Goal: Task Accomplishment & Management: Use online tool/utility

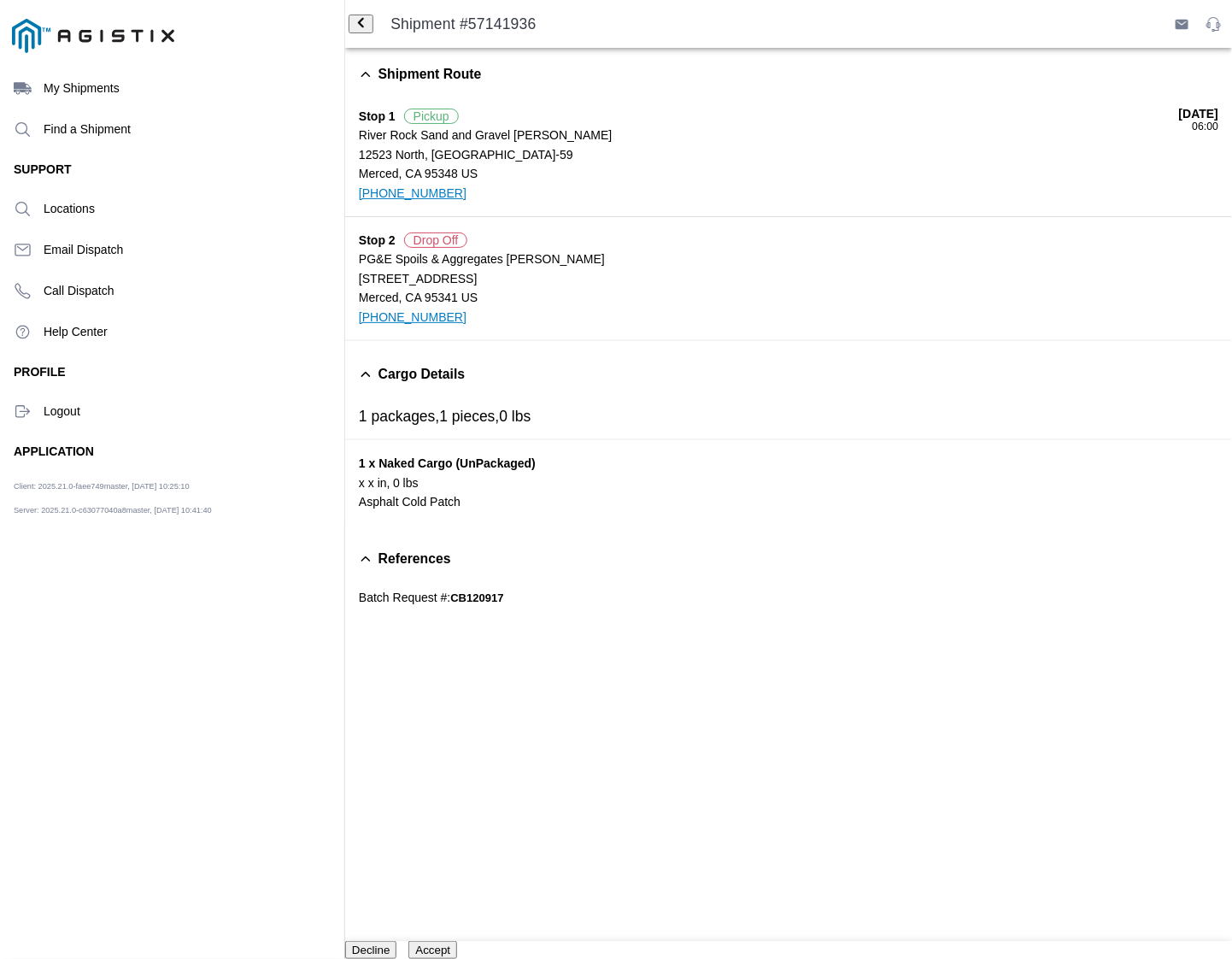
click at [457, 940] on button "Accept" at bounding box center [432, 949] width 48 height 18
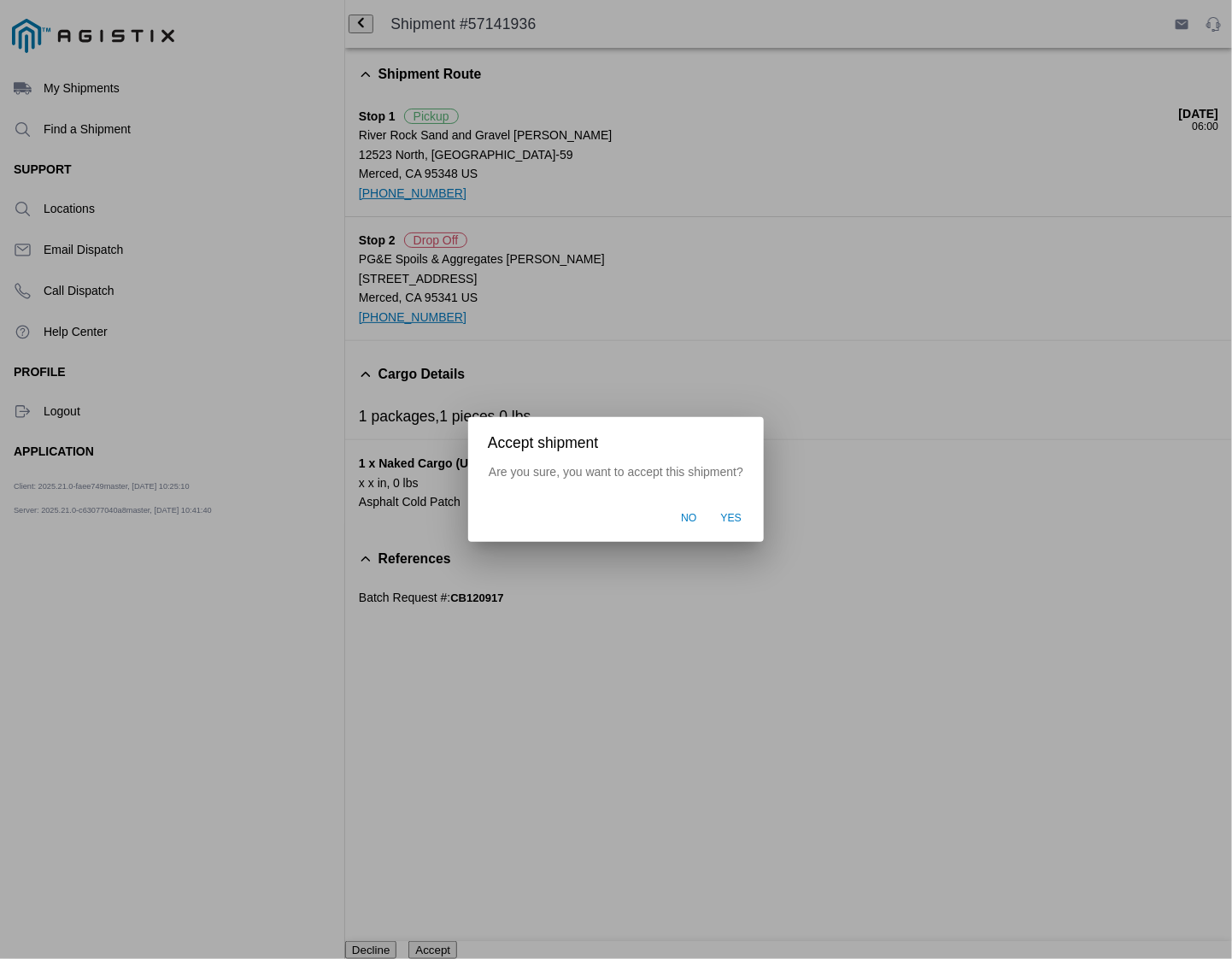
click at [732, 524] on span "Yes" at bounding box center [732, 519] width 22 height 16
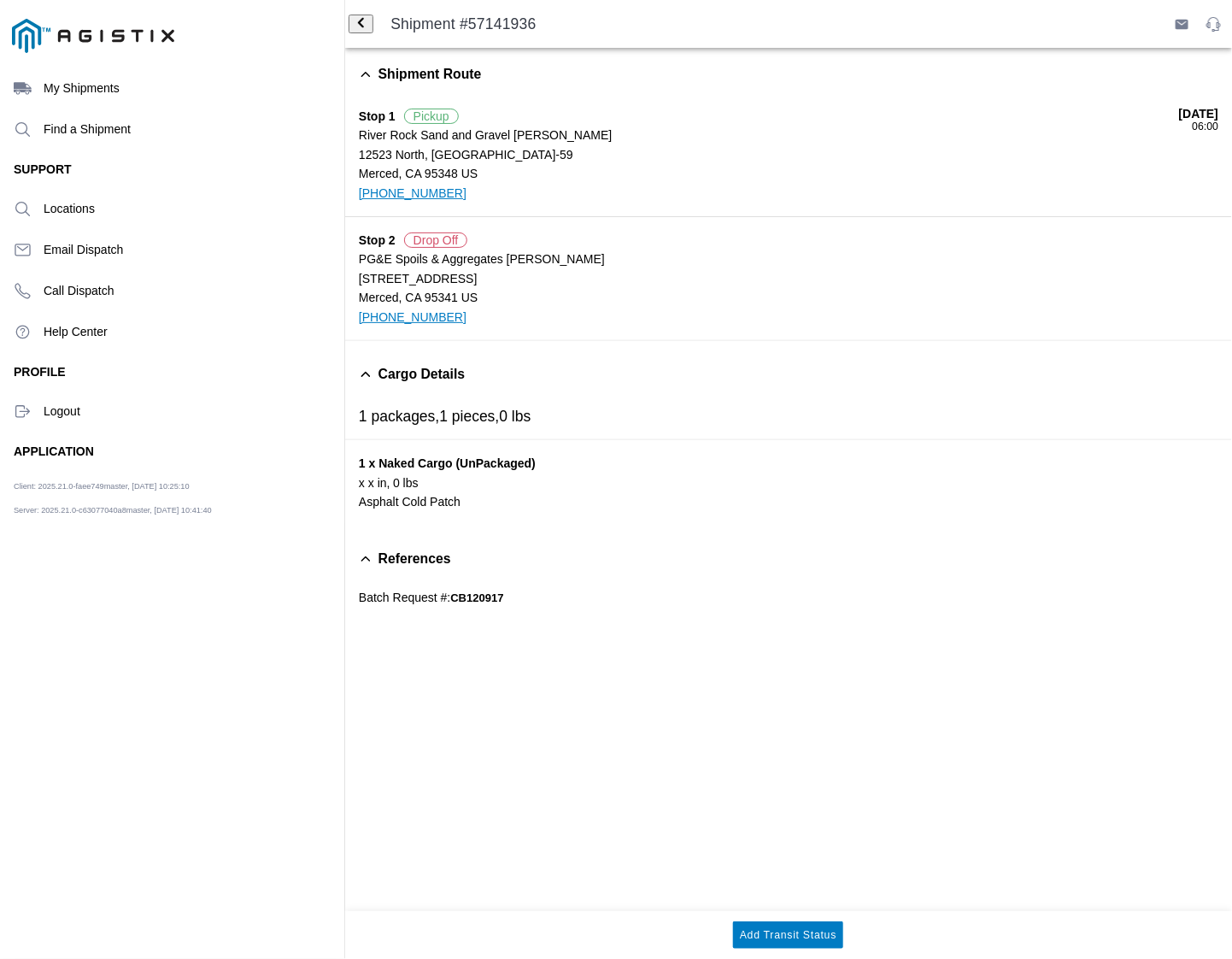
click at [0, 0] on slot "Shipment #57141936" at bounding box center [0, 0] width 0 height 0
click at [425, 561] on span "References" at bounding box center [415, 558] width 73 height 16
click at [366, 24] on span "back" at bounding box center [360, 24] width 11 height 13
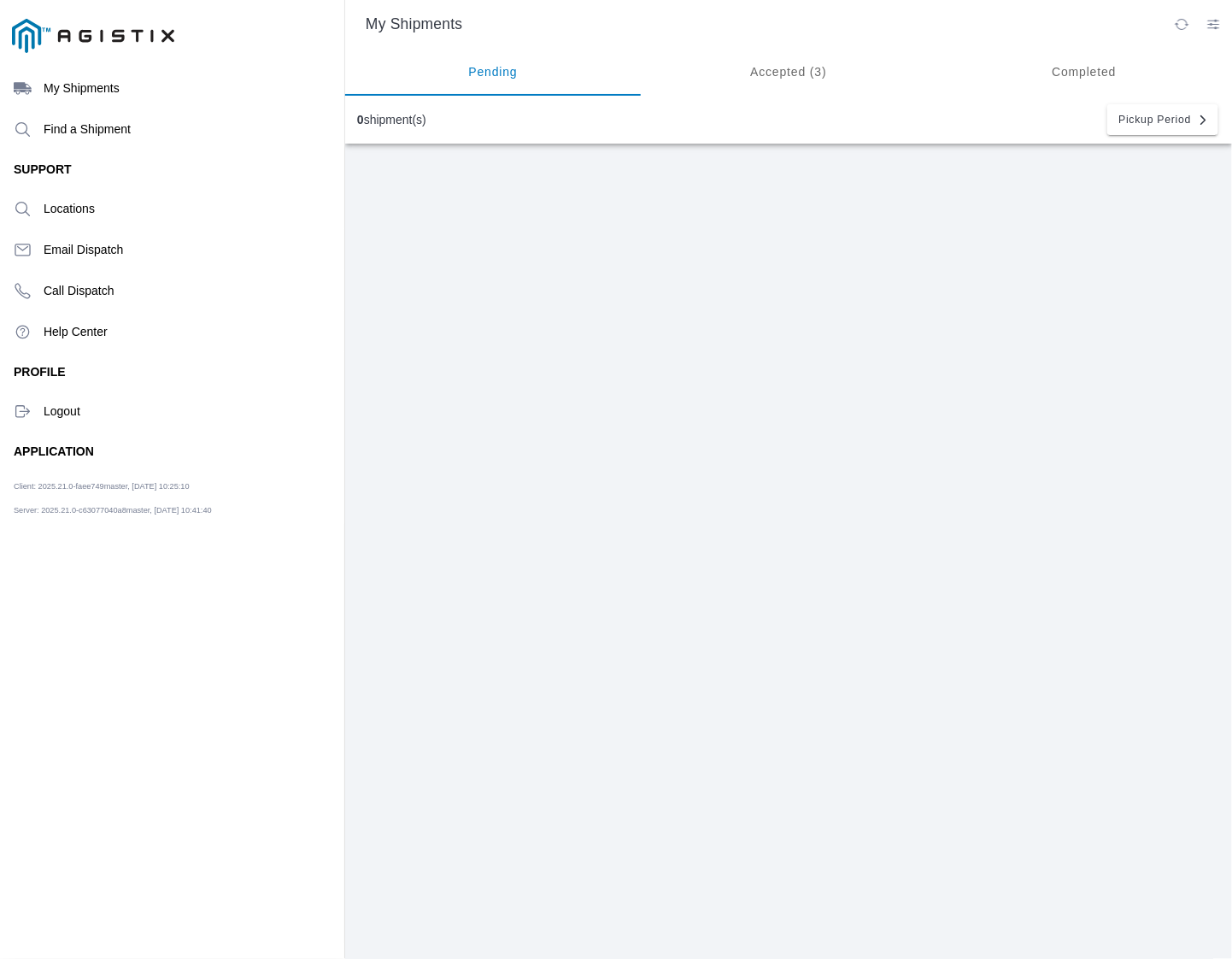
click at [383, 125] on div "0 shipment(s)" at bounding box center [392, 120] width 69 height 14
click at [383, 115] on div "0 shipment(s)" at bounding box center [392, 120] width 69 height 14
click at [495, 79] on ion-segment-button "Pending" at bounding box center [493, 72] width 295 height 48
click at [817, 70] on ion-segment-button "Accepted (3)" at bounding box center [789, 72] width 295 height 48
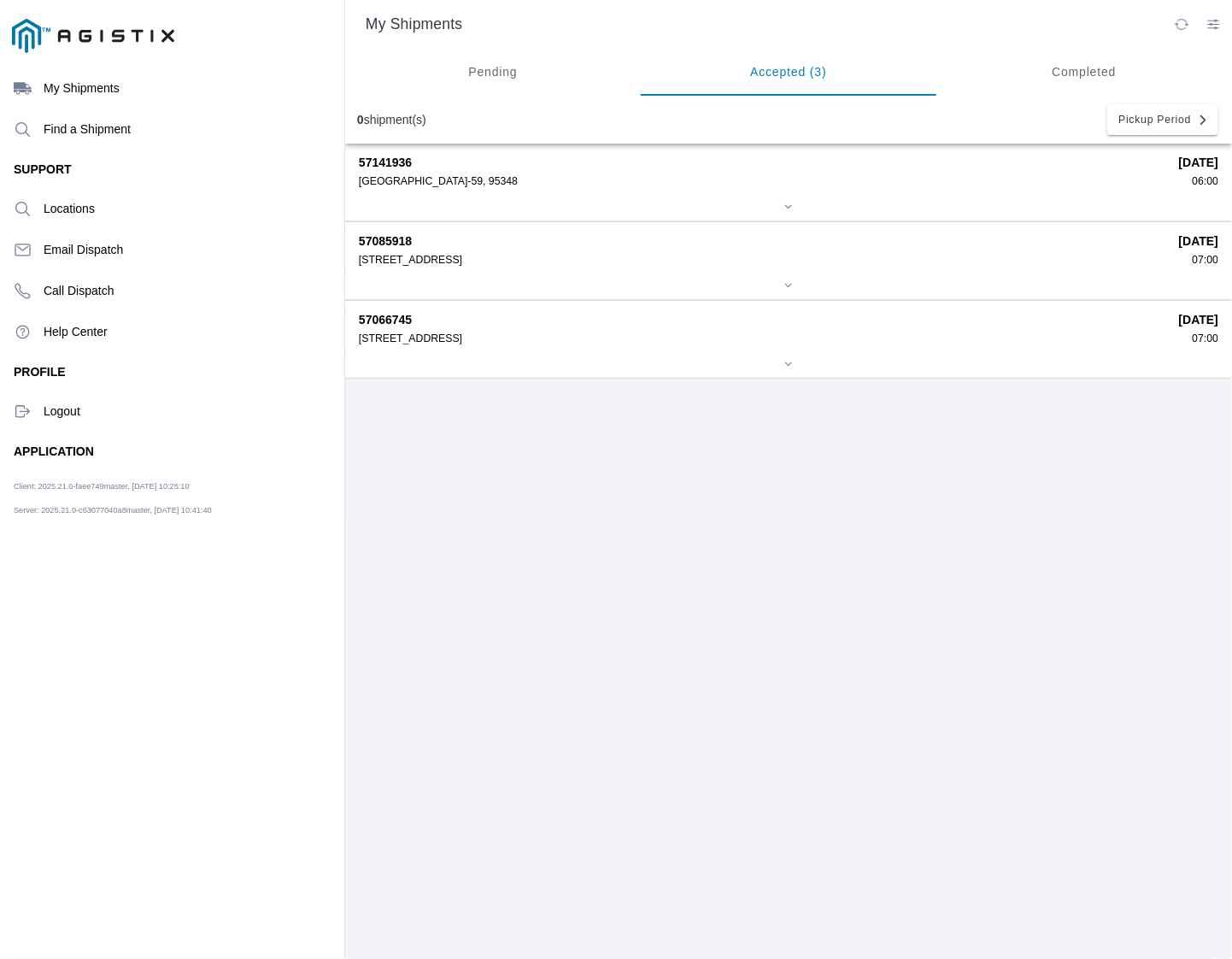
click at [517, 180] on div "12523 North, CA-59, 95348" at bounding box center [762, 181] width 809 height 12
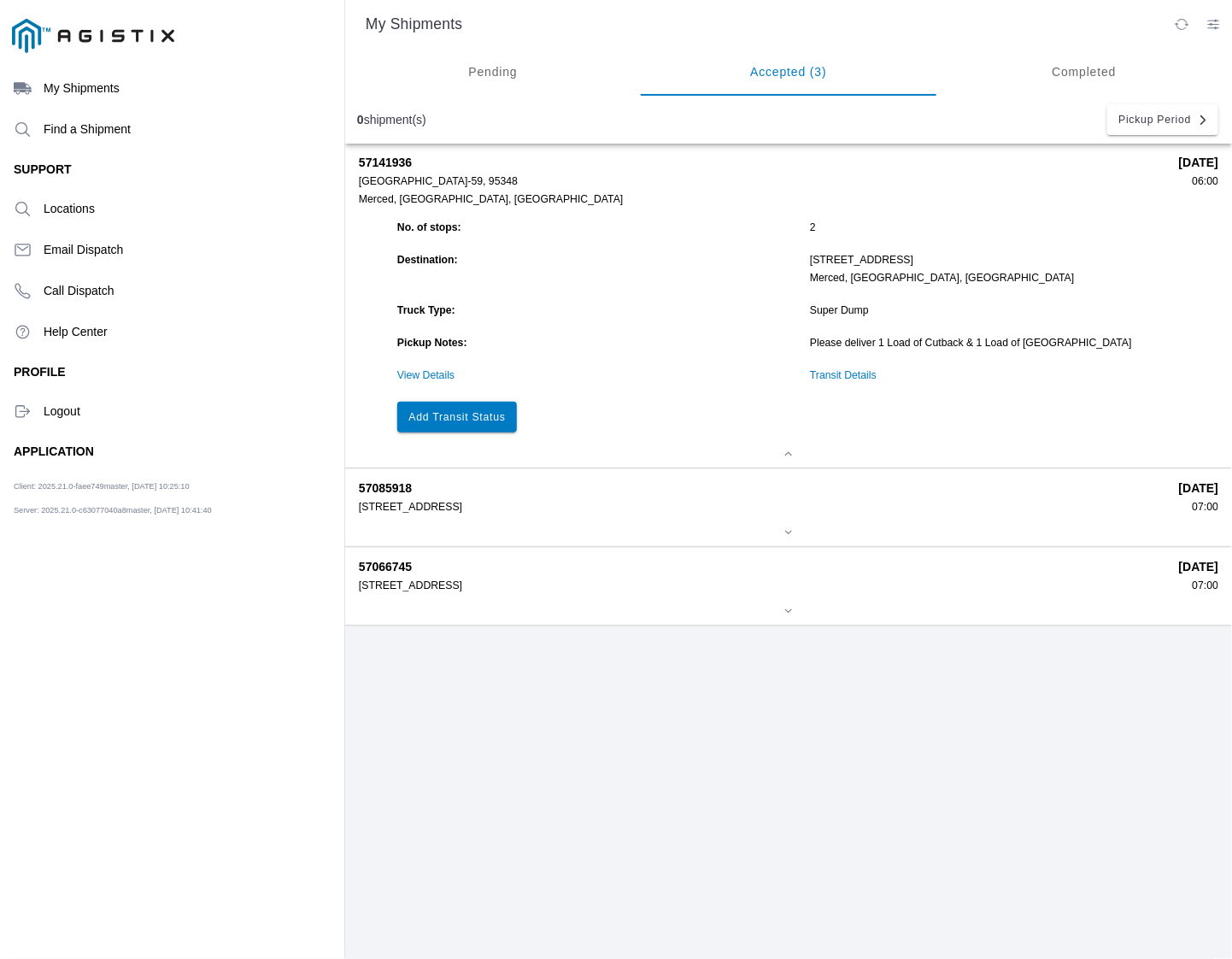
click at [0, 0] on slot "My Shipments" at bounding box center [0, 0] width 0 height 0
click at [1136, 73] on ion-segment-button "Completed" at bounding box center [1084, 72] width 295 height 48
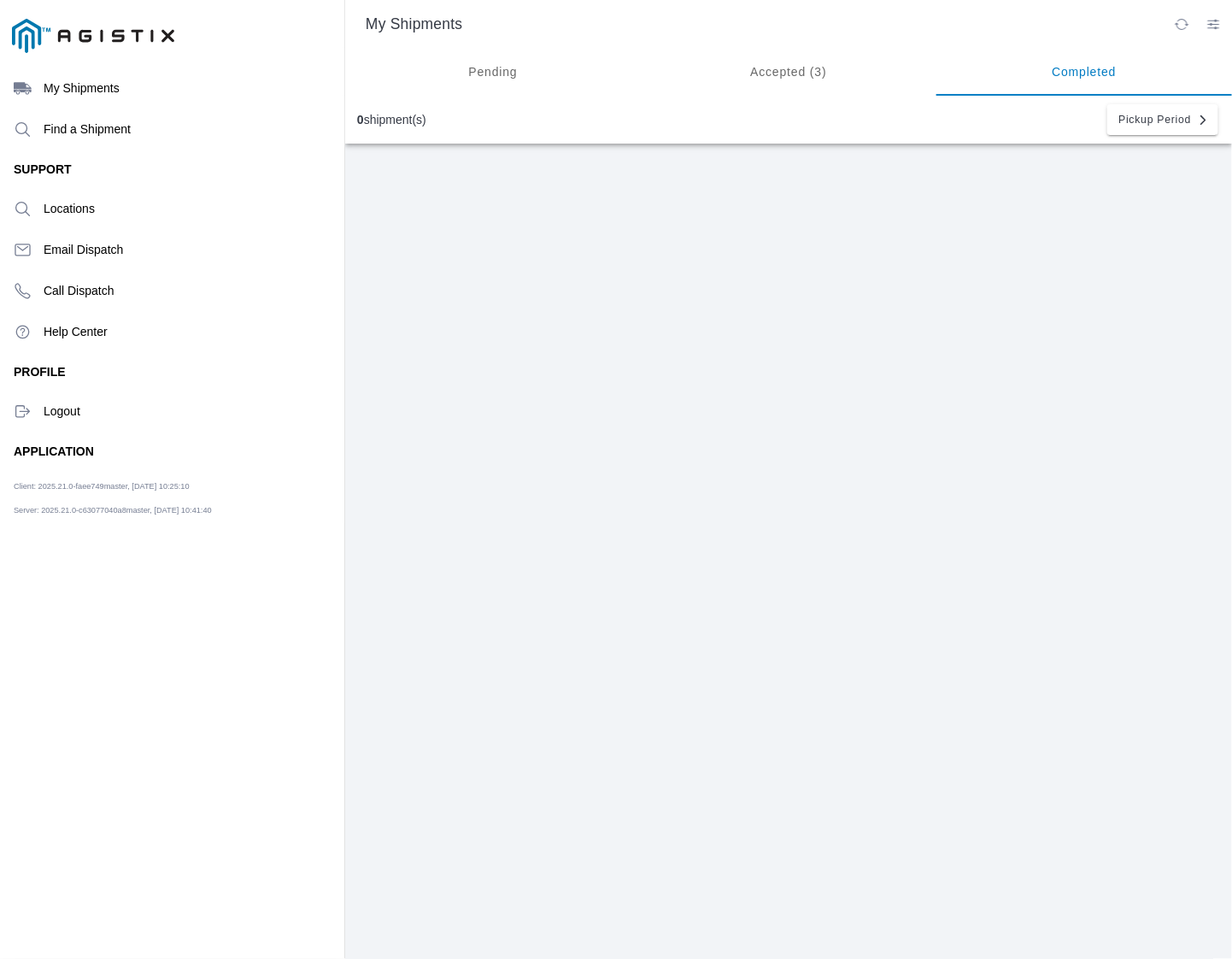
click at [482, 66] on ion-segment-button "Pending" at bounding box center [493, 72] width 295 height 48
click at [0, 0] on slot "My Shipments" at bounding box center [0, 0] width 0 height 0
click at [69, 413] on ion-label "Logout" at bounding box center [187, 411] width 288 height 14
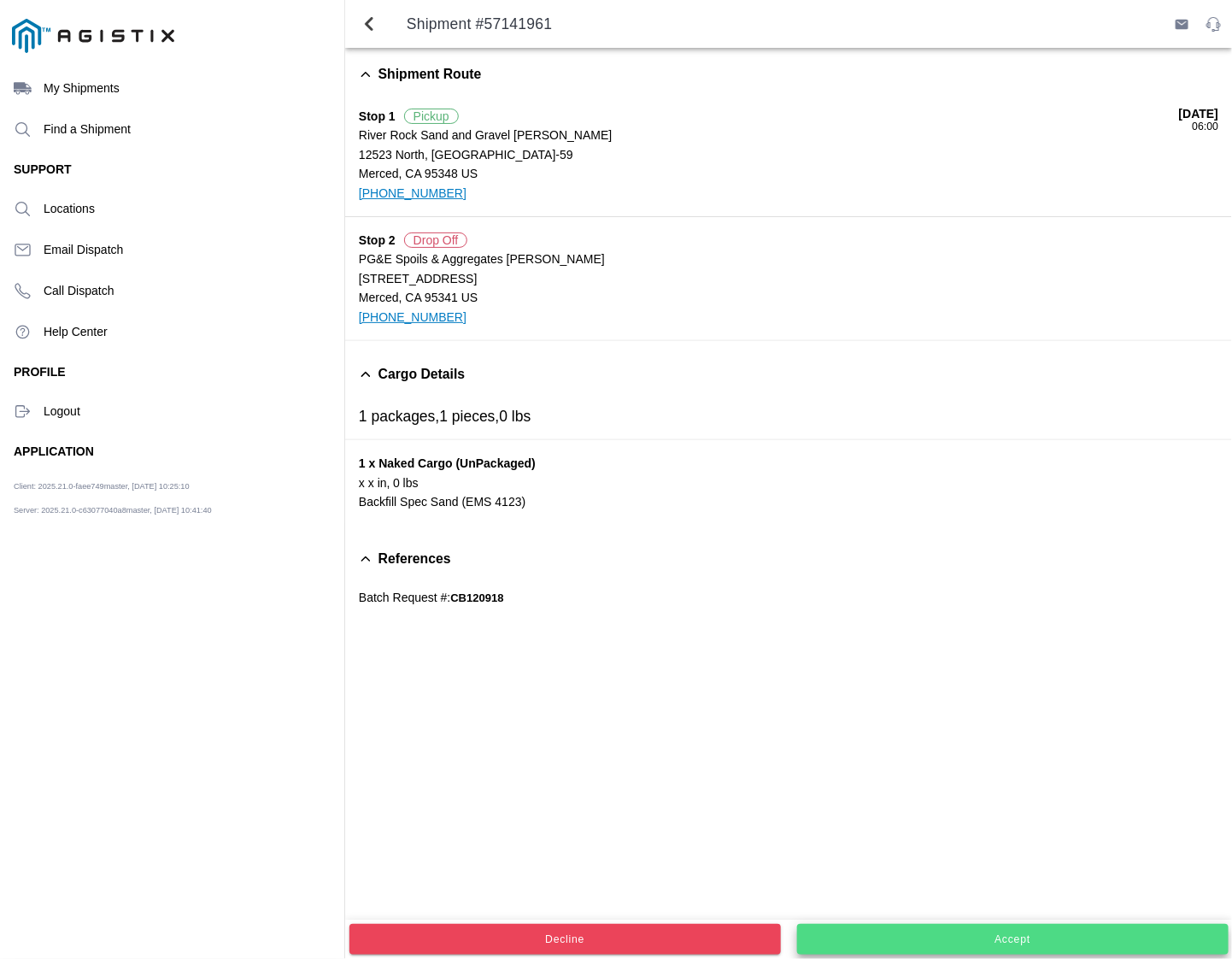
click at [0, 0] on slot "Accept" at bounding box center [0, 0] width 0 height 0
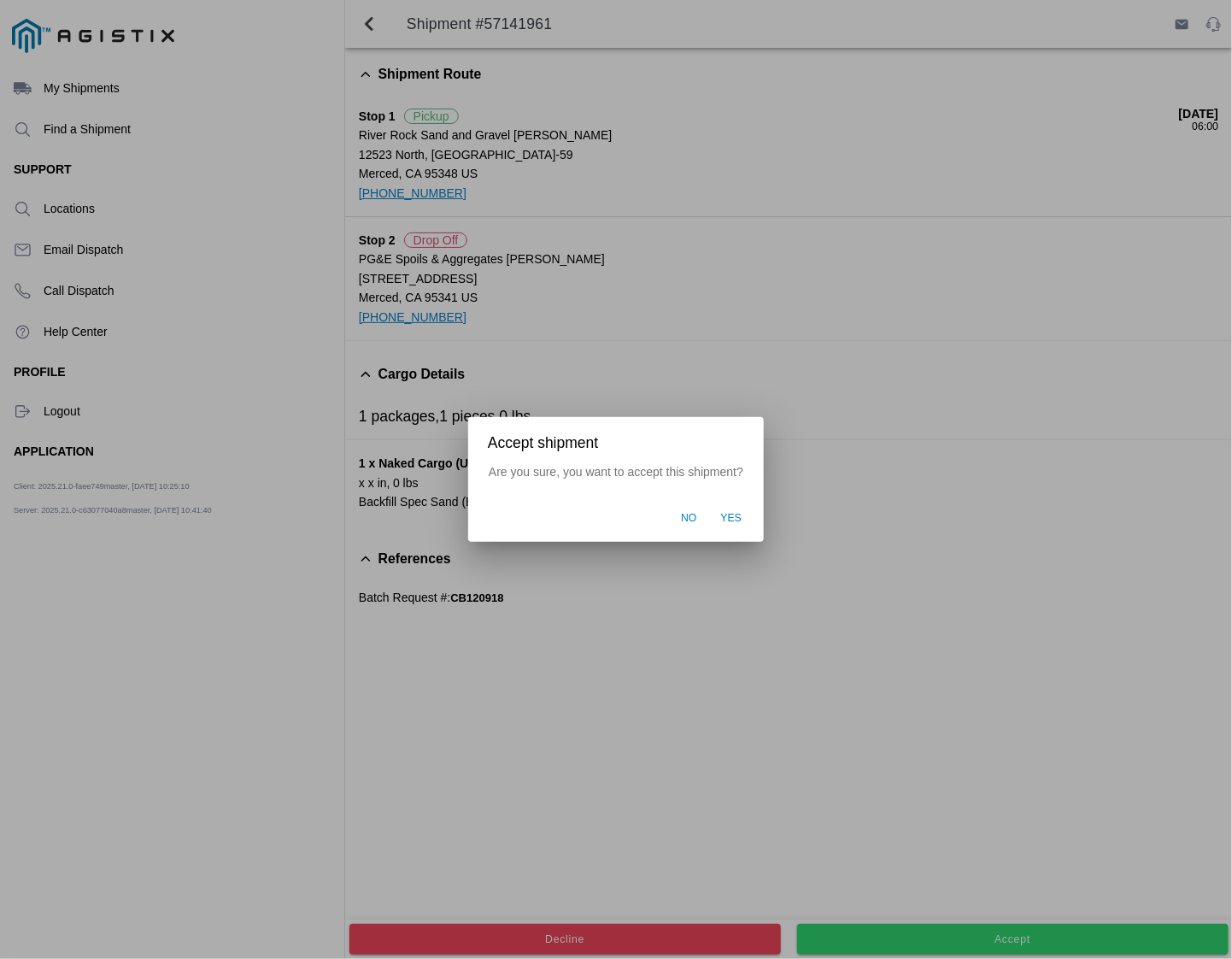
click at [738, 517] on span "Yes" at bounding box center [732, 519] width 22 height 16
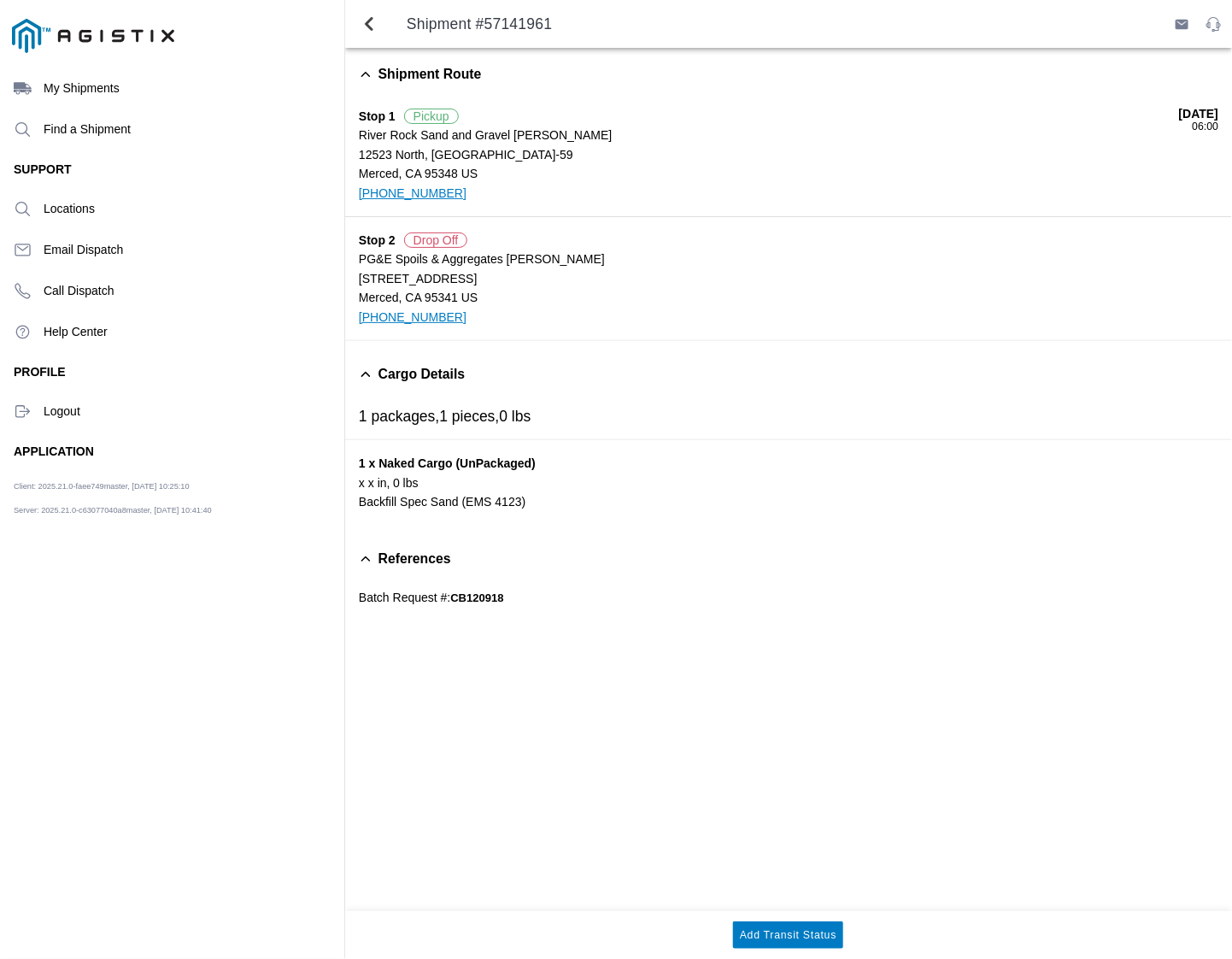
click at [73, 409] on ion-label "Logout" at bounding box center [187, 411] width 288 height 14
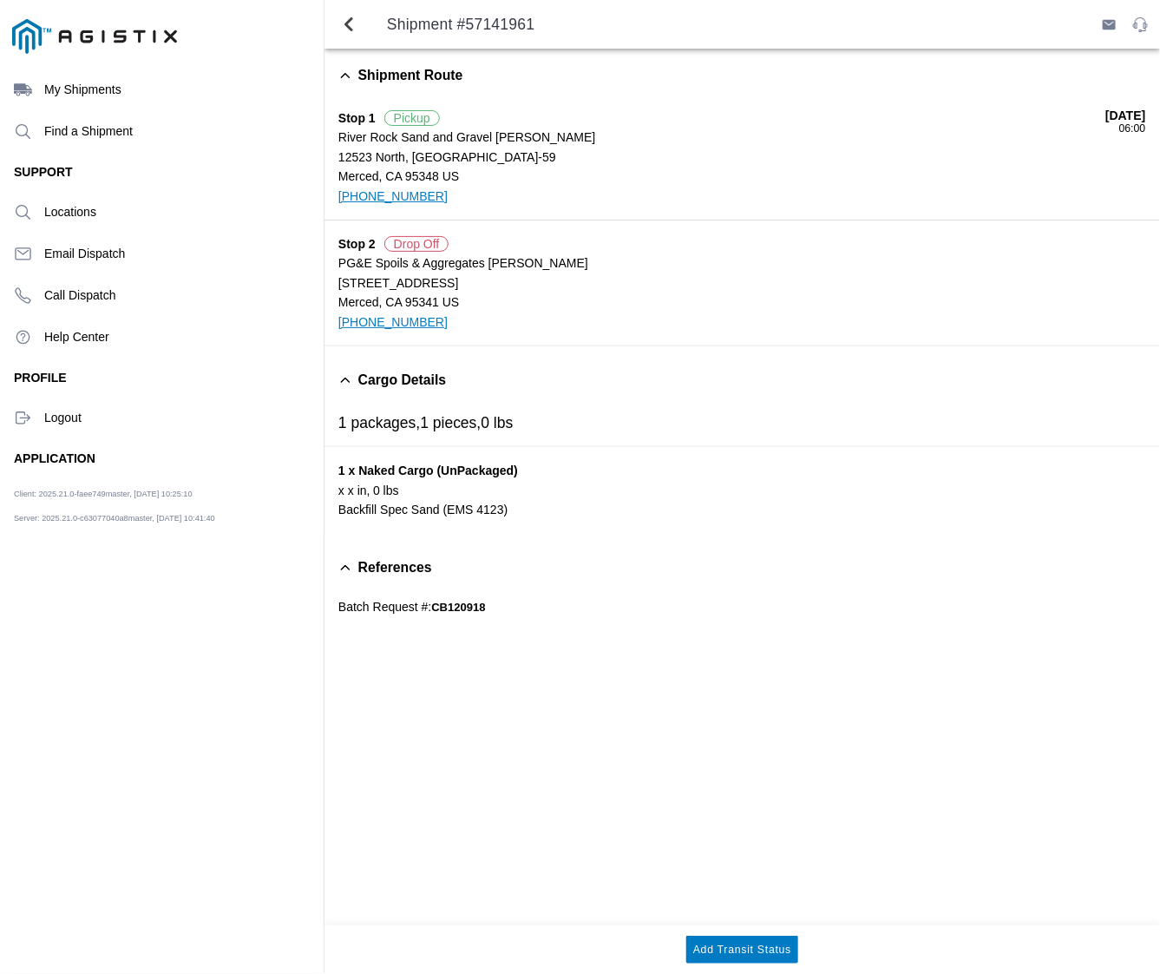
click at [59, 419] on ion-label "Logout" at bounding box center [177, 417] width 266 height 14
